Goal: Task Accomplishment & Management: Use online tool/utility

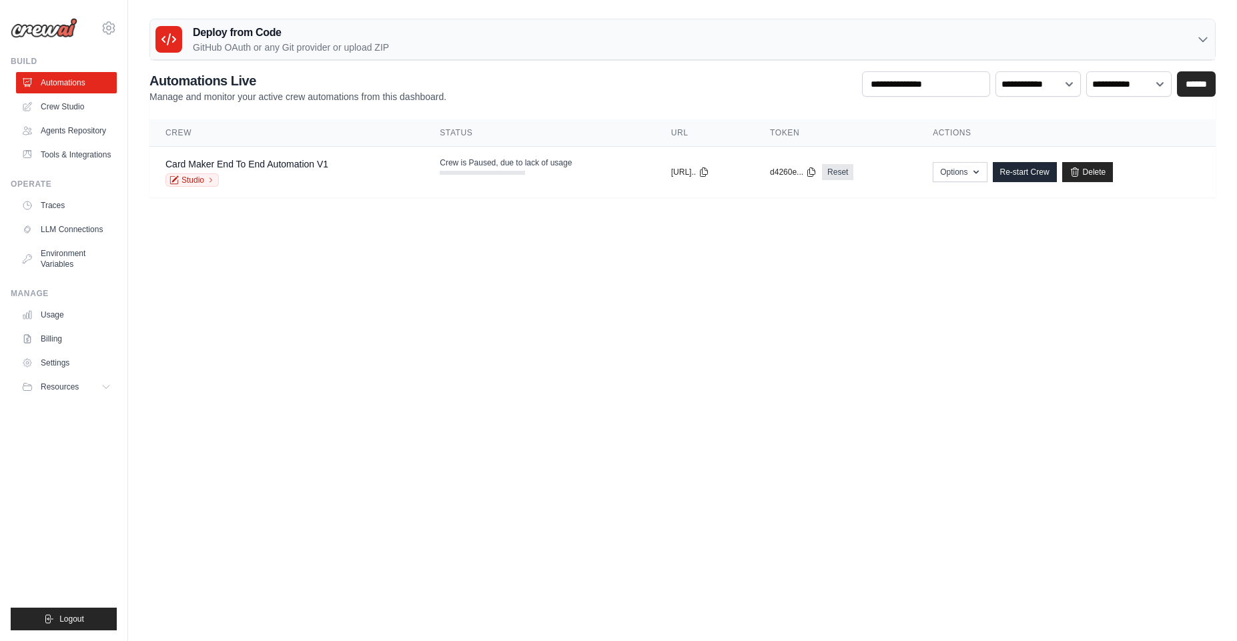
click at [365, 363] on body "ambika@cwebconsultants.com Settings Build Automations" at bounding box center [618, 320] width 1237 height 641
click at [67, 111] on link "Crew Studio" at bounding box center [67, 106] width 101 height 21
click at [1044, 174] on link "Re-start Crew" at bounding box center [1024, 172] width 64 height 20
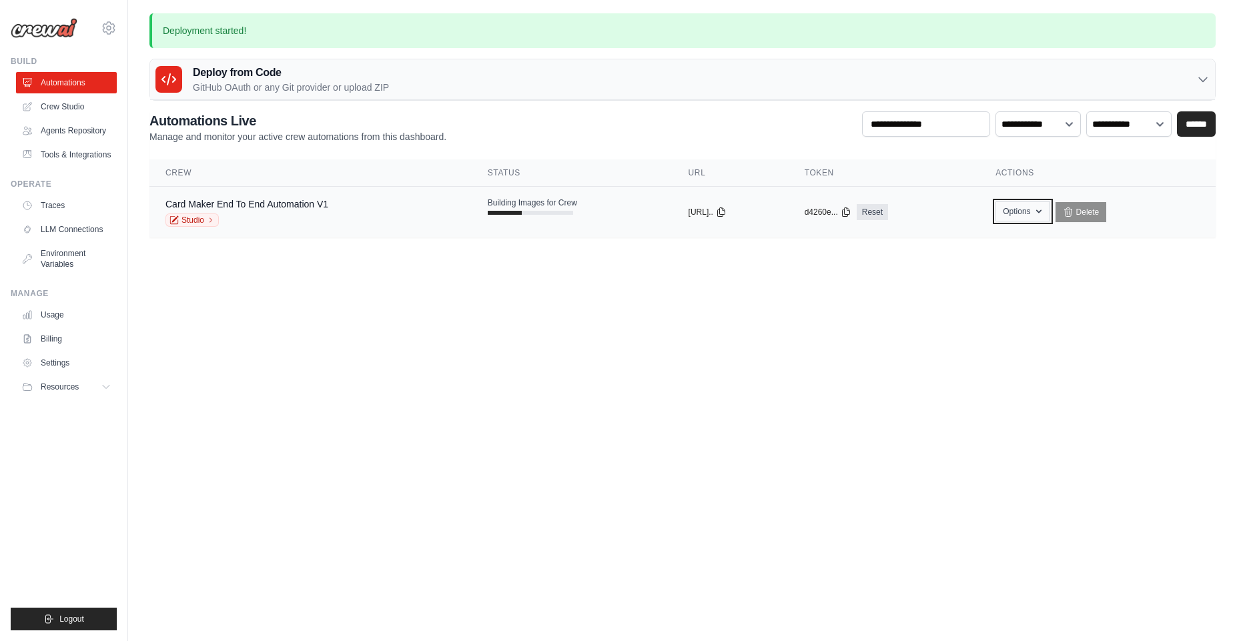
click at [1013, 213] on button "Options" at bounding box center [1022, 211] width 54 height 20
click at [388, 201] on div "Card Maker End To End Automation V1 Studio" at bounding box center [310, 211] width 290 height 29
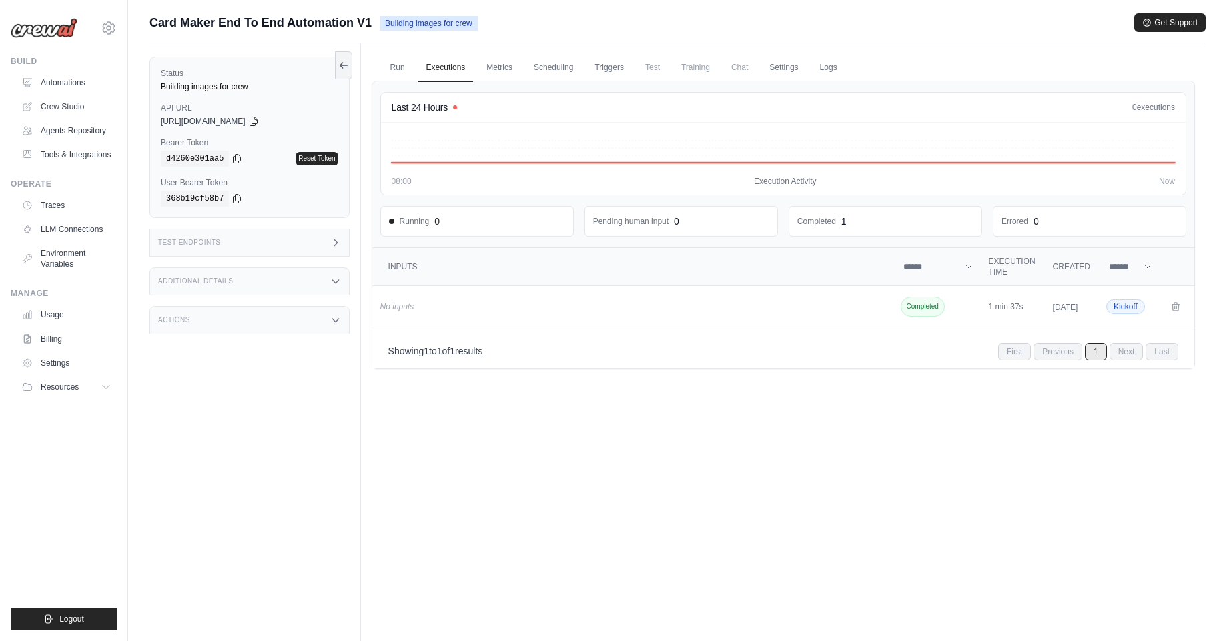
click at [744, 68] on span "Chat" at bounding box center [739, 67] width 33 height 27
click at [30, 75] on link "Automations" at bounding box center [67, 82] width 101 height 21
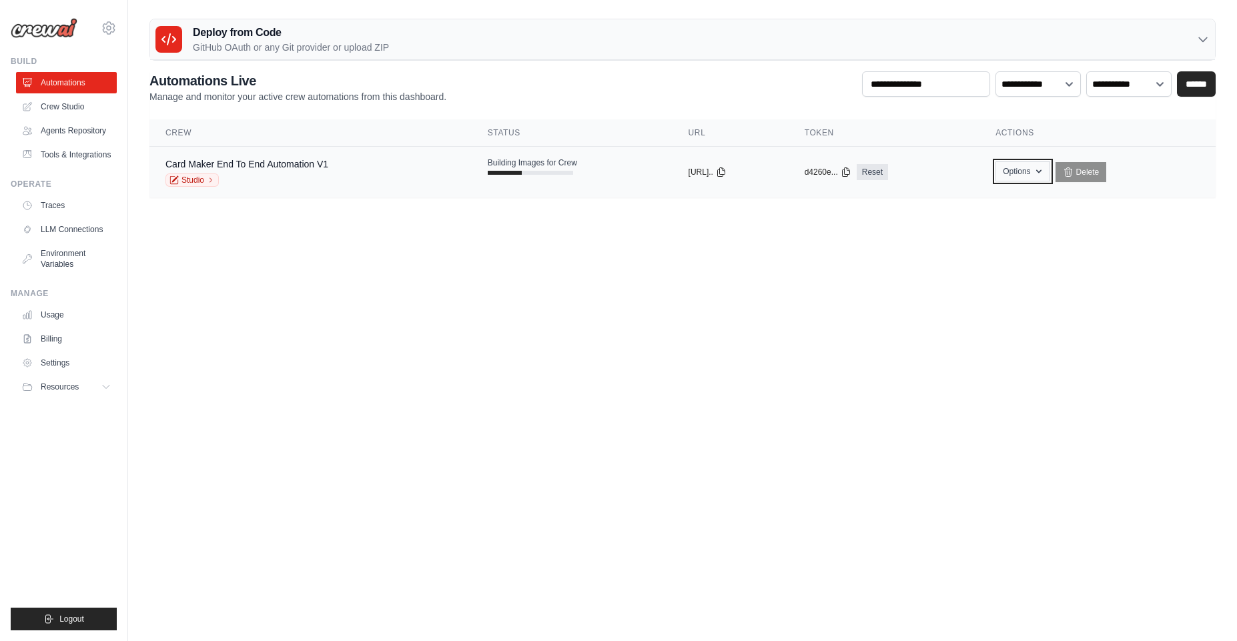
click at [1017, 171] on button "Options" at bounding box center [1022, 171] width 54 height 20
click at [954, 218] on link "Export React TSX Component" at bounding box center [974, 226] width 149 height 24
click at [1022, 175] on button "Options" at bounding box center [1022, 171] width 54 height 20
click at [1025, 198] on link "Export React JSX Component" at bounding box center [974, 202] width 149 height 24
click at [726, 172] on icon at bounding box center [721, 171] width 11 height 11
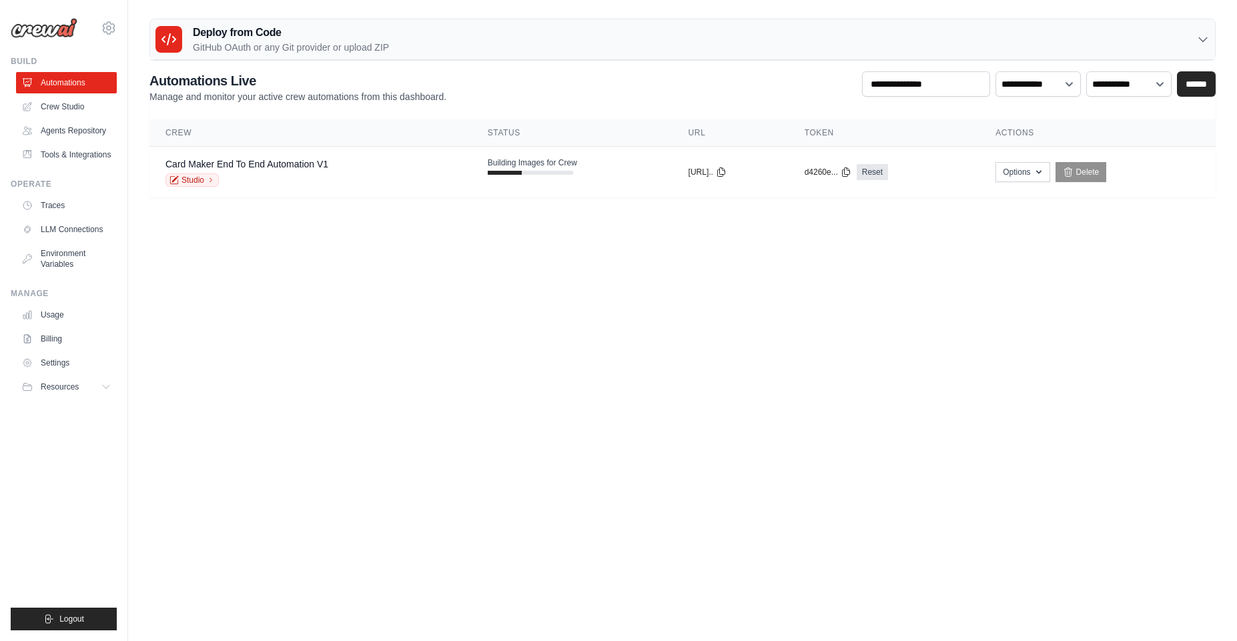
drag, startPoint x: 586, startPoint y: 221, endPoint x: 606, endPoint y: 209, distance: 23.0
click at [585, 221] on main "Deploy from Code GitHub OAuth or any Git provider or upload ZIP GitHub OAuth An…" at bounding box center [682, 113] width 1109 height 227
click at [65, 94] on ul "Automations Crew Studio Agents Repository Tools & Integrations" at bounding box center [66, 118] width 101 height 93
click at [66, 105] on link "Crew Studio" at bounding box center [67, 106] width 101 height 21
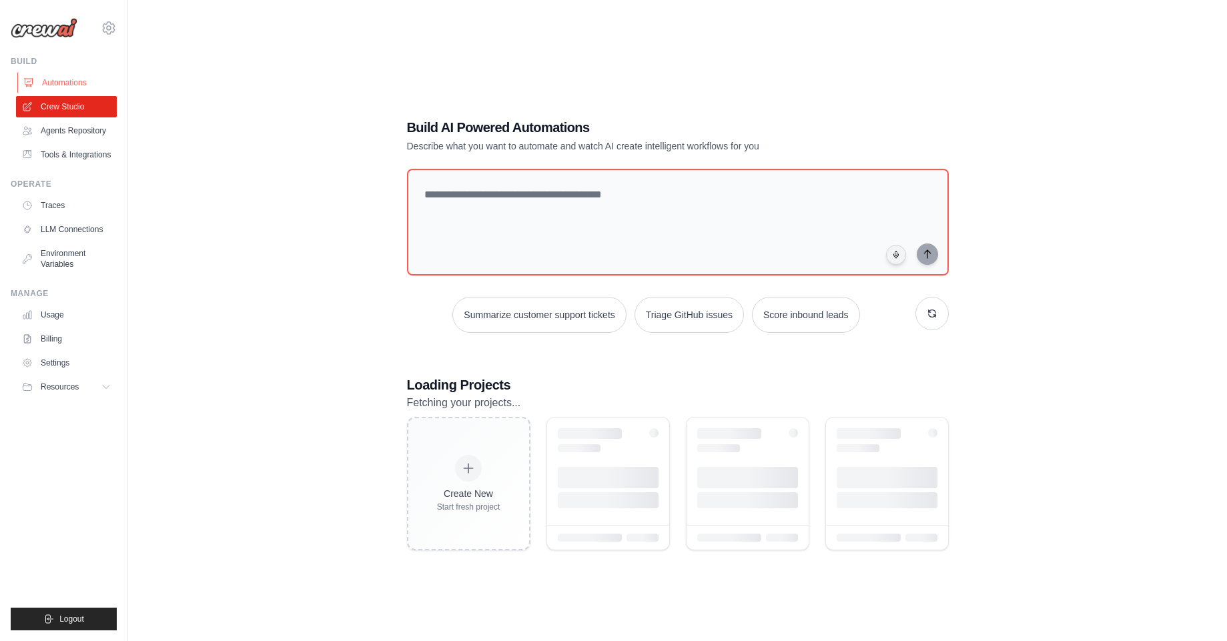
click at [56, 85] on link "Automations" at bounding box center [67, 82] width 101 height 21
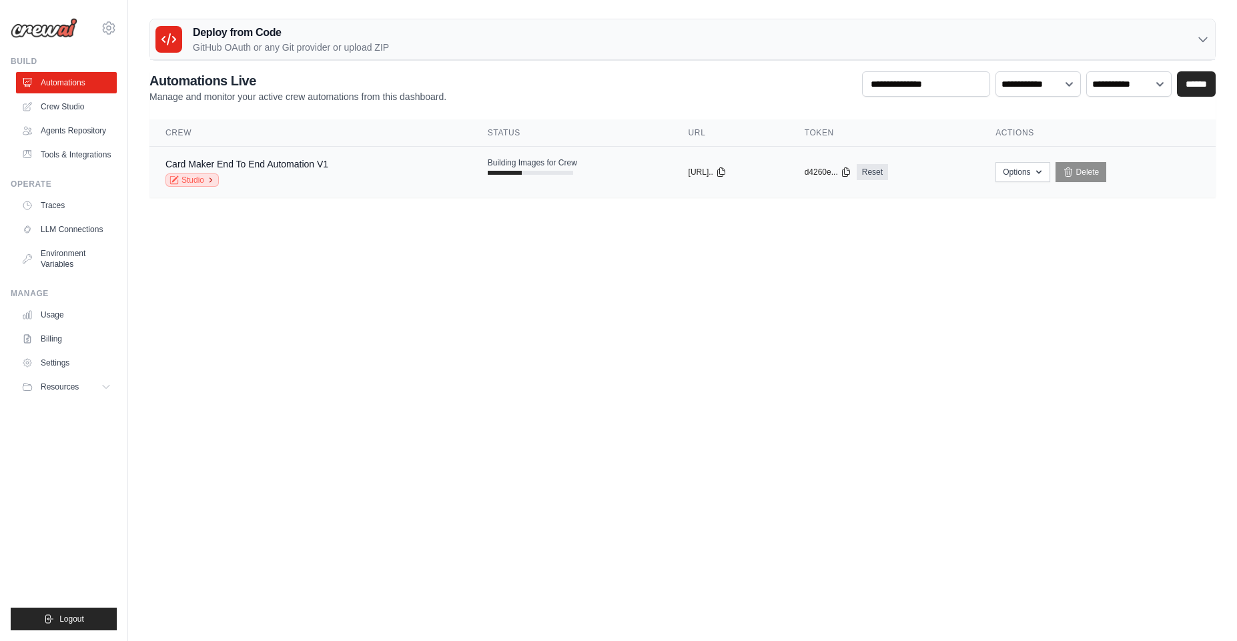
click at [197, 178] on link "Studio" at bounding box center [191, 179] width 53 height 13
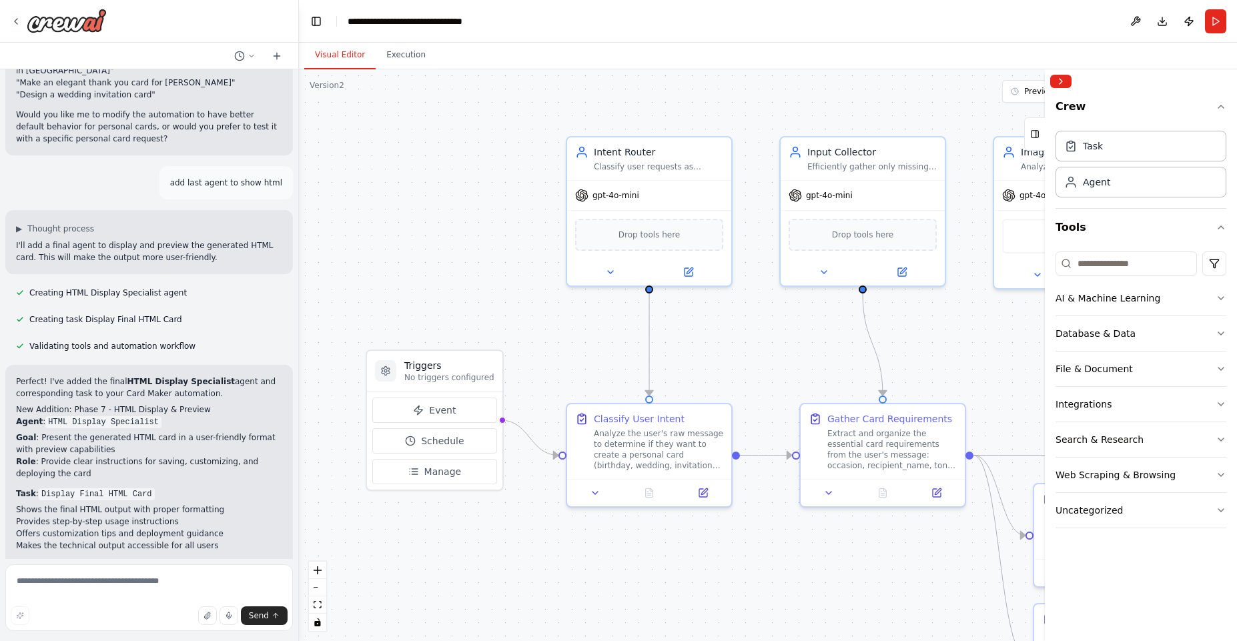
scroll to position [3383, 0]
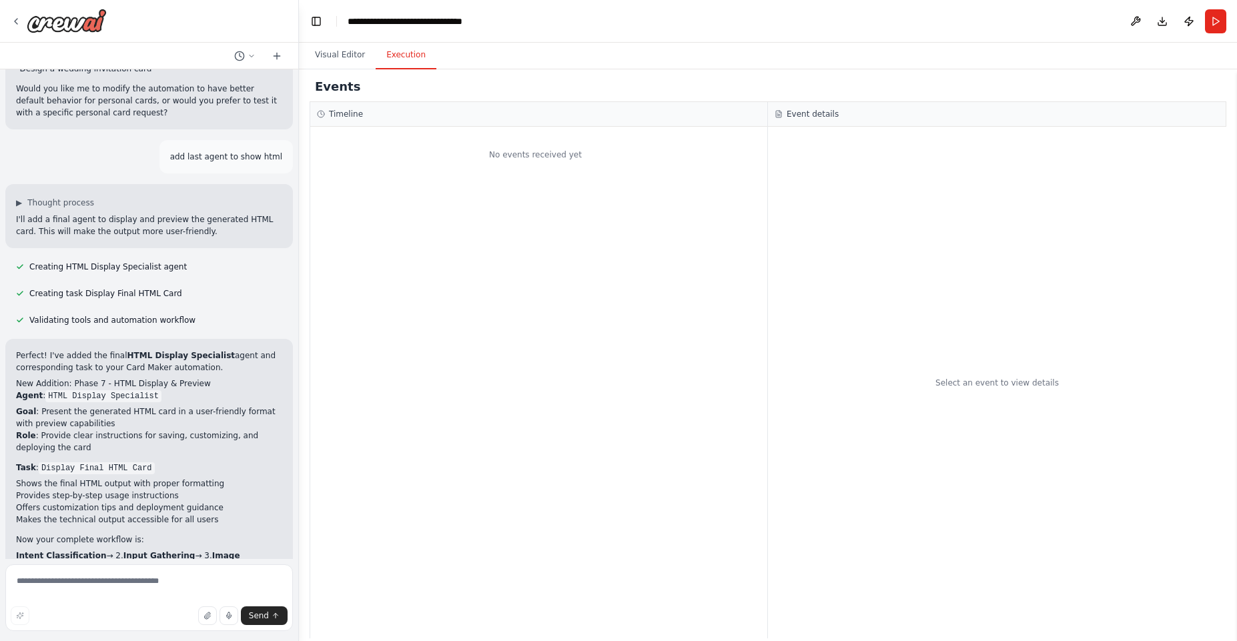
click at [416, 48] on button "Execution" at bounding box center [406, 55] width 61 height 28
click at [346, 52] on button "Visual Editor" at bounding box center [339, 55] width 71 height 28
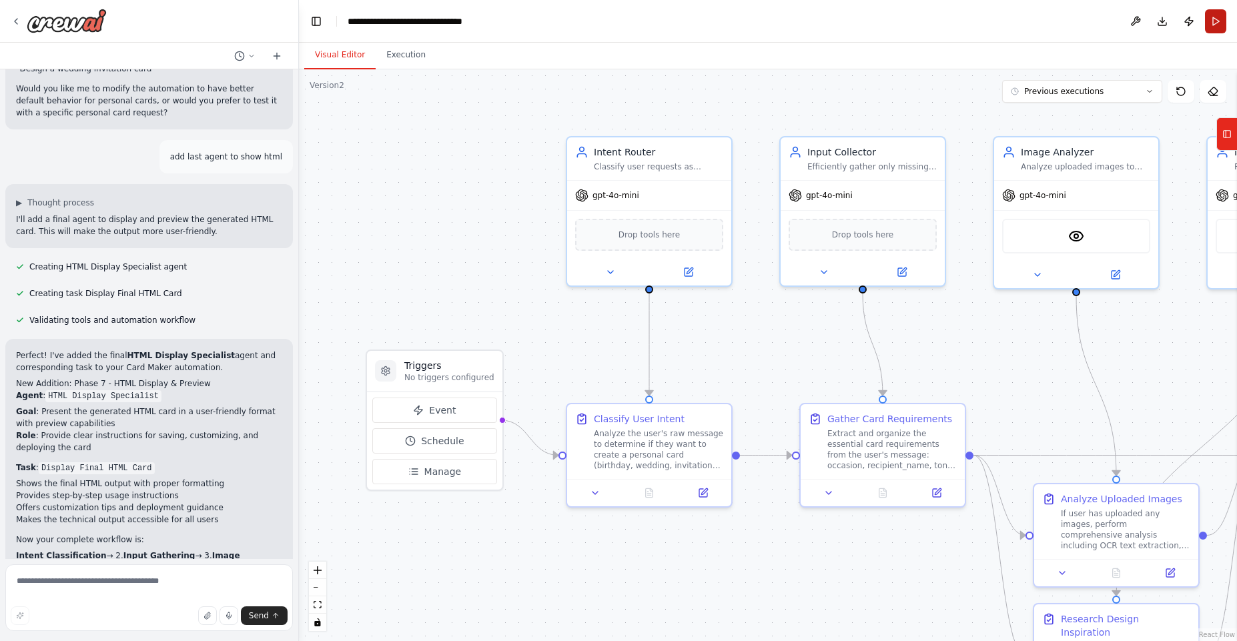
click at [1221, 20] on button "Run" at bounding box center [1215, 21] width 21 height 24
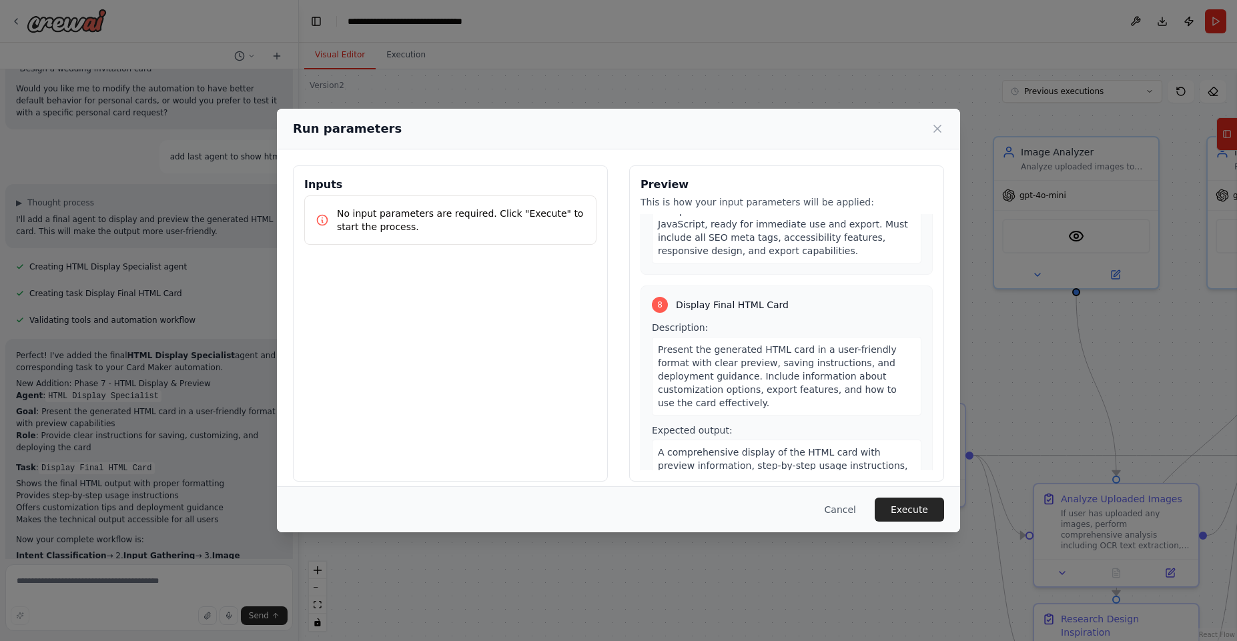
scroll to position [1705, 0]
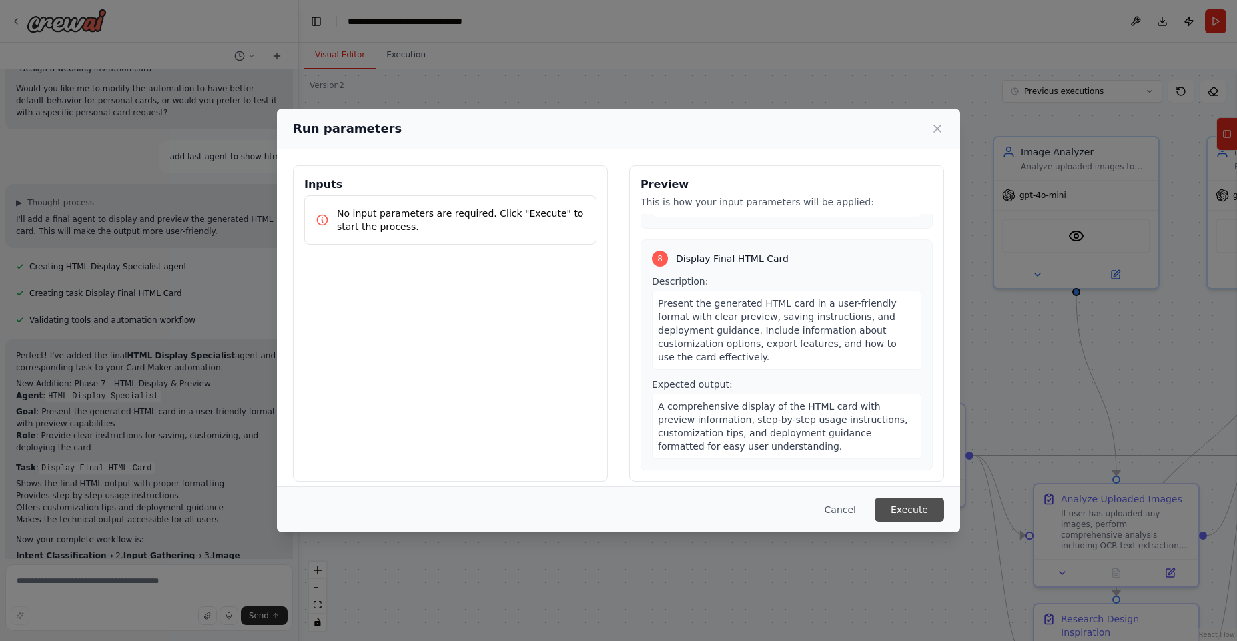
click at [901, 508] on button "Execute" at bounding box center [908, 510] width 69 height 24
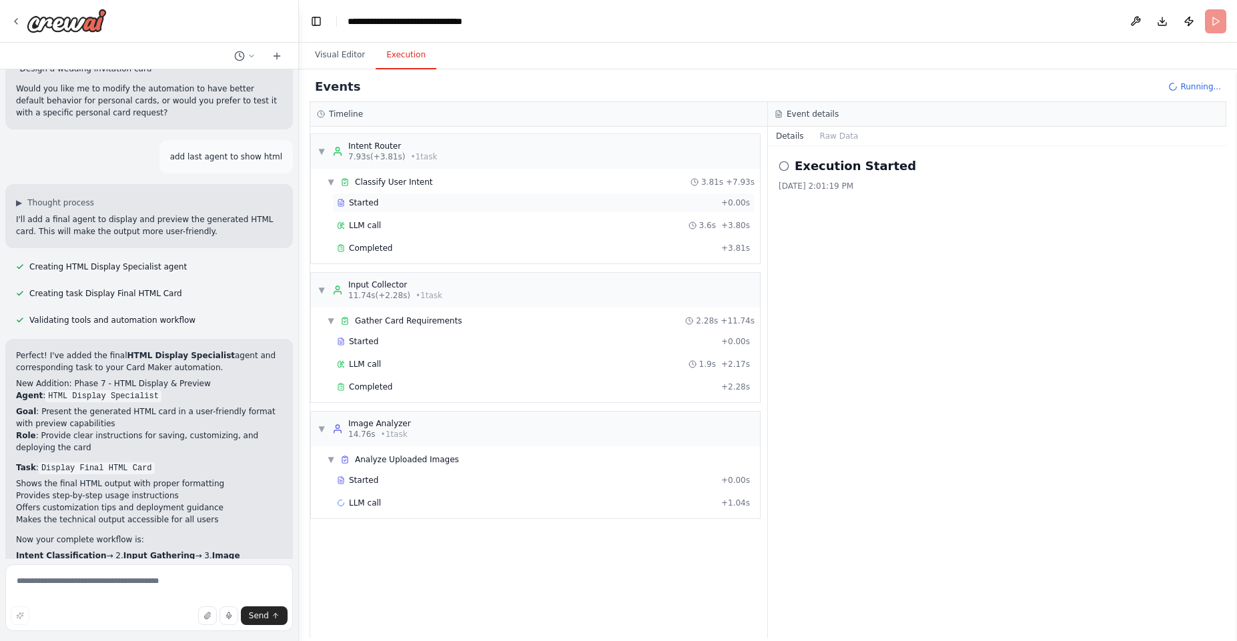
click at [374, 203] on span "Started" at bounding box center [363, 202] width 29 height 11
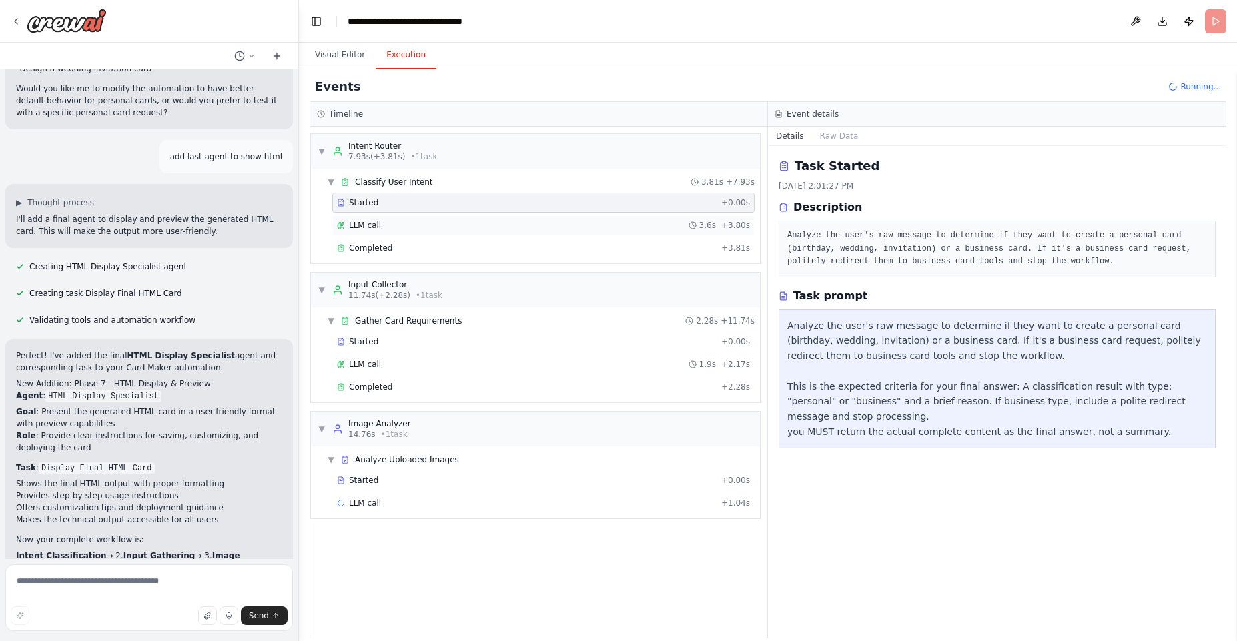
click at [381, 219] on div "LLM call 3.6s + 3.80s" at bounding box center [543, 225] width 422 height 20
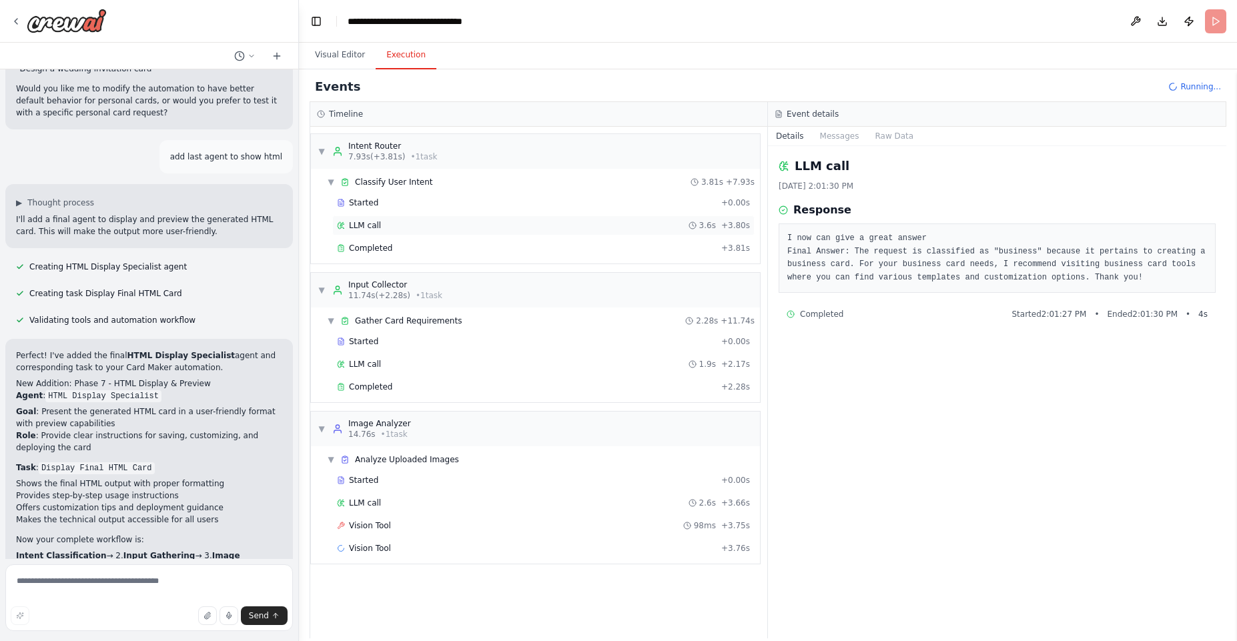
click at [382, 235] on div "LLM call 3.6s + 3.80s" at bounding box center [543, 225] width 422 height 20
click at [388, 481] on div "Started" at bounding box center [526, 480] width 379 height 11
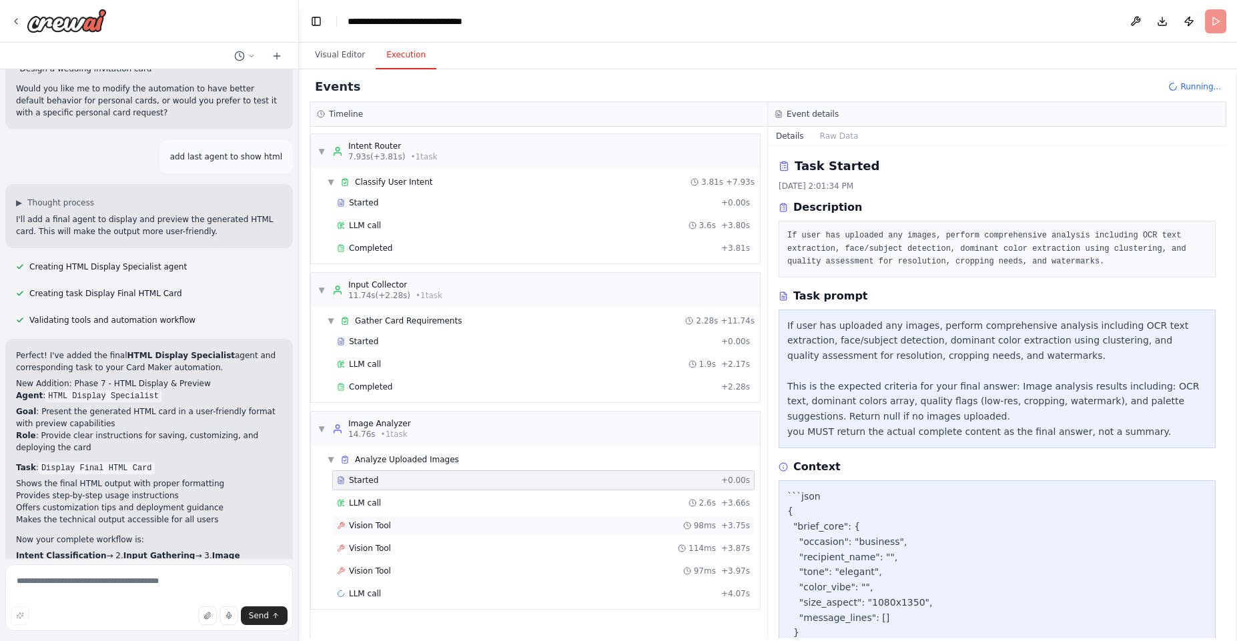
click at [372, 519] on div "Vision Tool 98ms + 3.75s" at bounding box center [543, 526] width 422 height 20
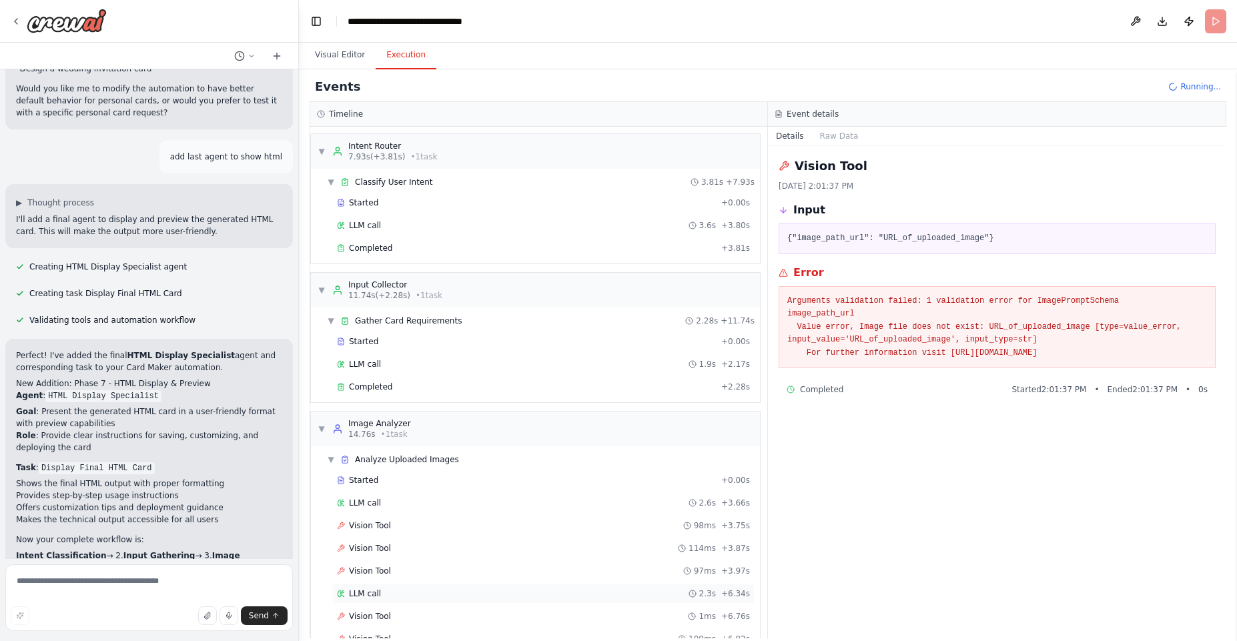
click at [371, 598] on span "LLM call" at bounding box center [365, 593] width 32 height 11
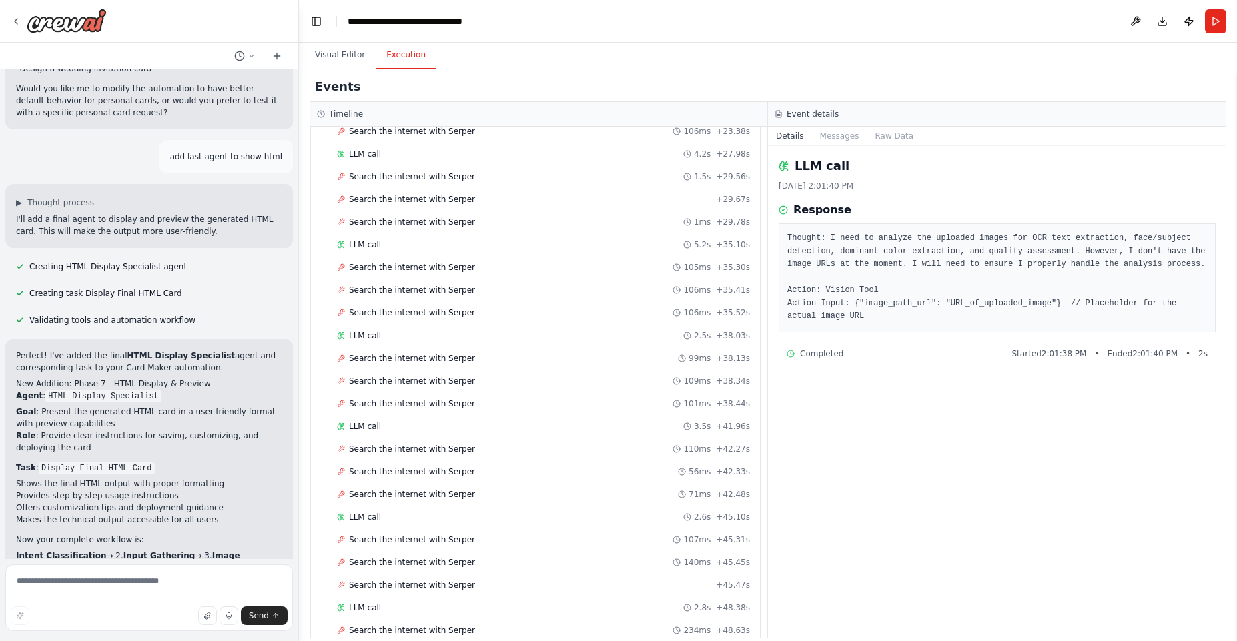
scroll to position [3491, 0]
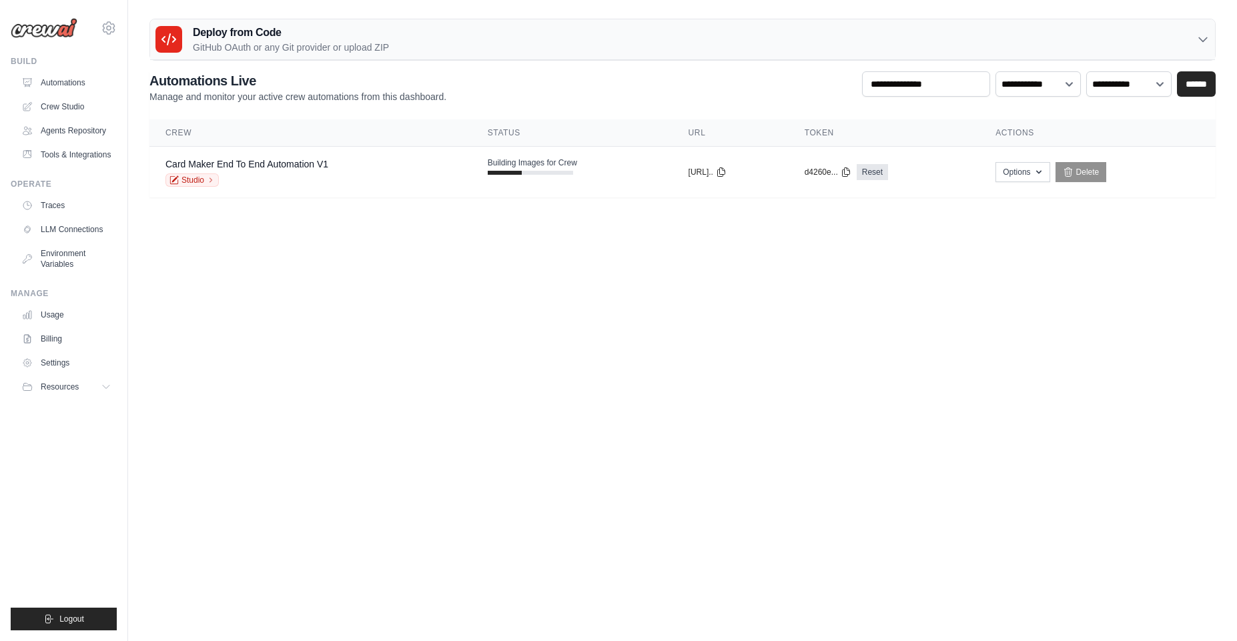
click at [578, 313] on body "ambika@cwebconsultants.com Settings Build Automations" at bounding box center [618, 320] width 1237 height 641
click at [1040, 169] on button "Options" at bounding box center [1022, 171] width 54 height 20
